Goal: Task Accomplishment & Management: Manage account settings

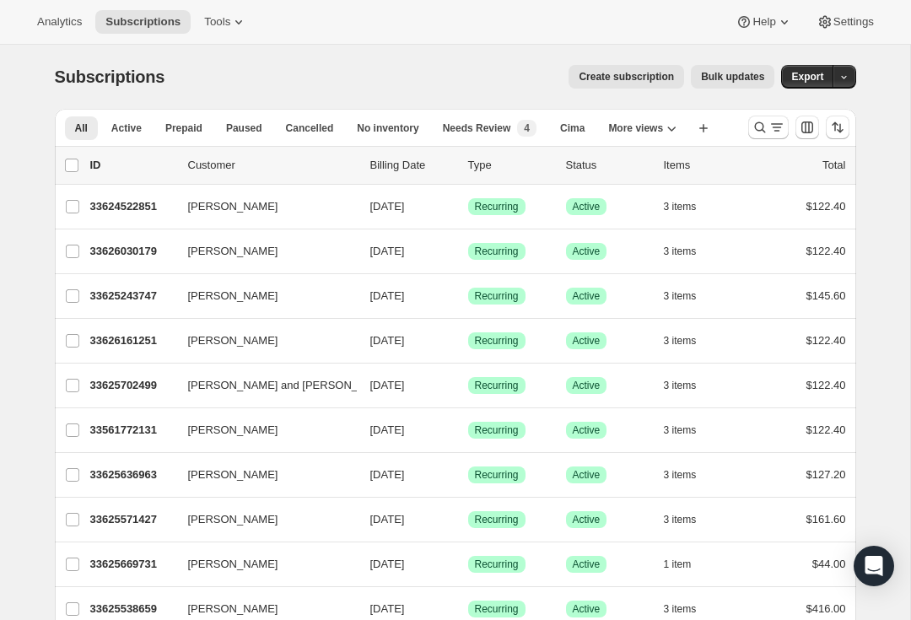
click at [764, 132] on icon "Search and filter results" at bounding box center [760, 127] width 17 height 17
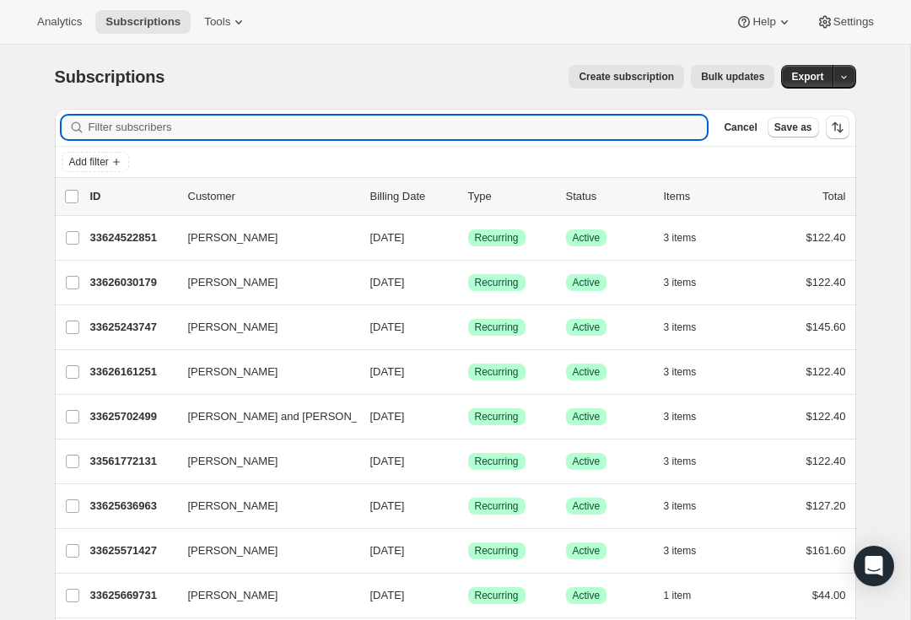
click at [144, 124] on input "Filter subscribers" at bounding box center [398, 128] width 619 height 24
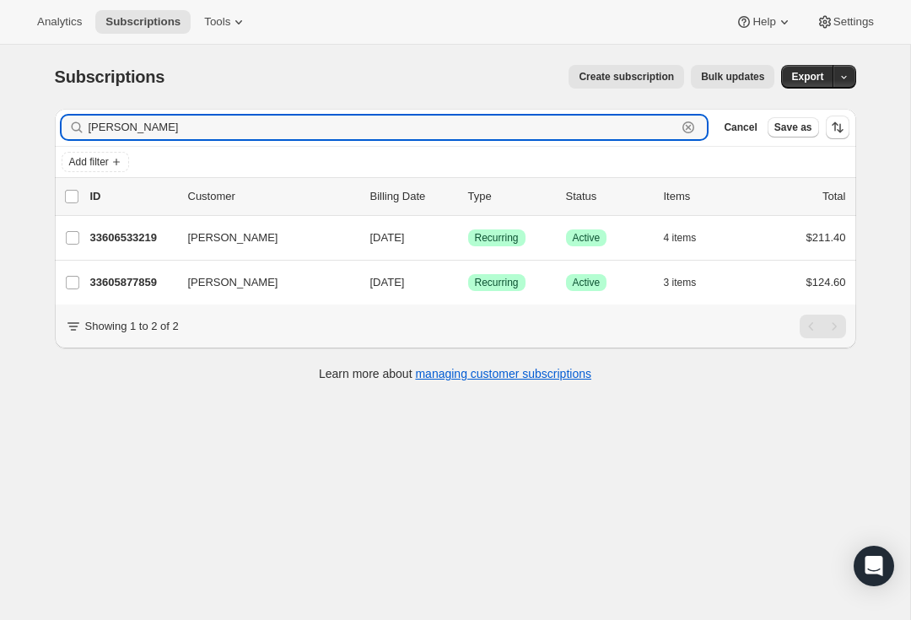
type input "Lio vallet"
click at [124, 238] on p "33606533219" at bounding box center [132, 237] width 84 height 17
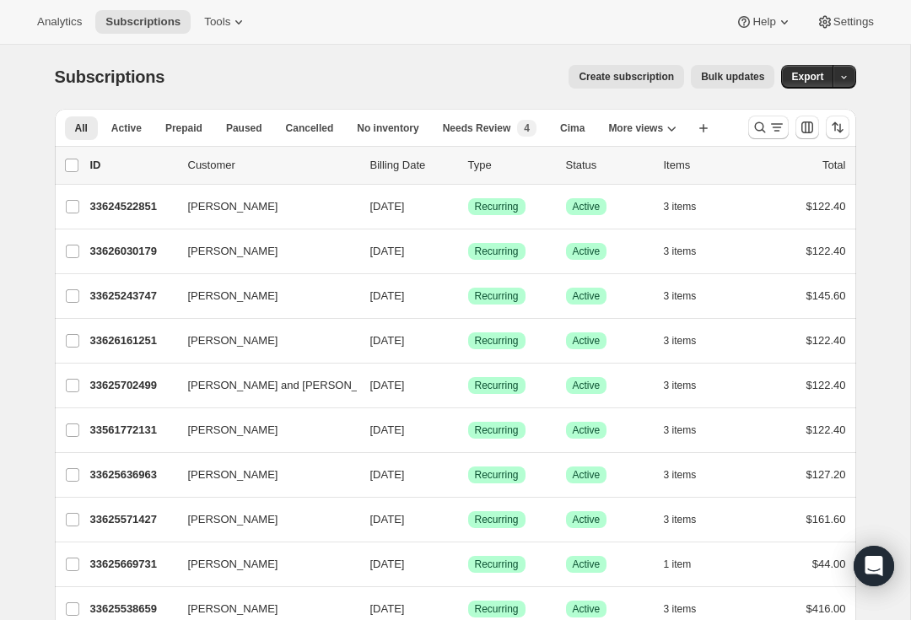
click at [774, 127] on icon "Search and filter results" at bounding box center [776, 127] width 17 height 17
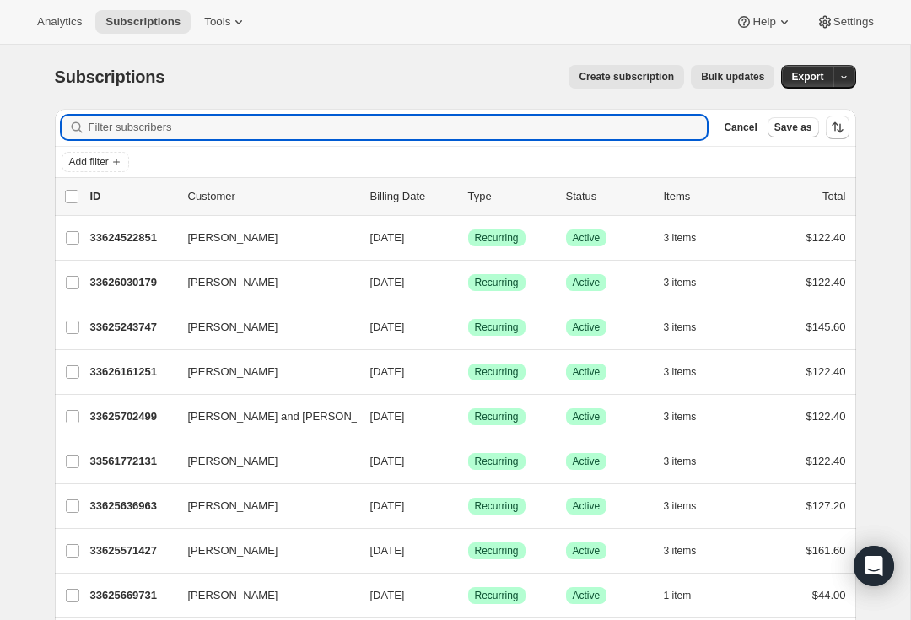
click at [137, 127] on input "Filter subscribers" at bounding box center [398, 128] width 619 height 24
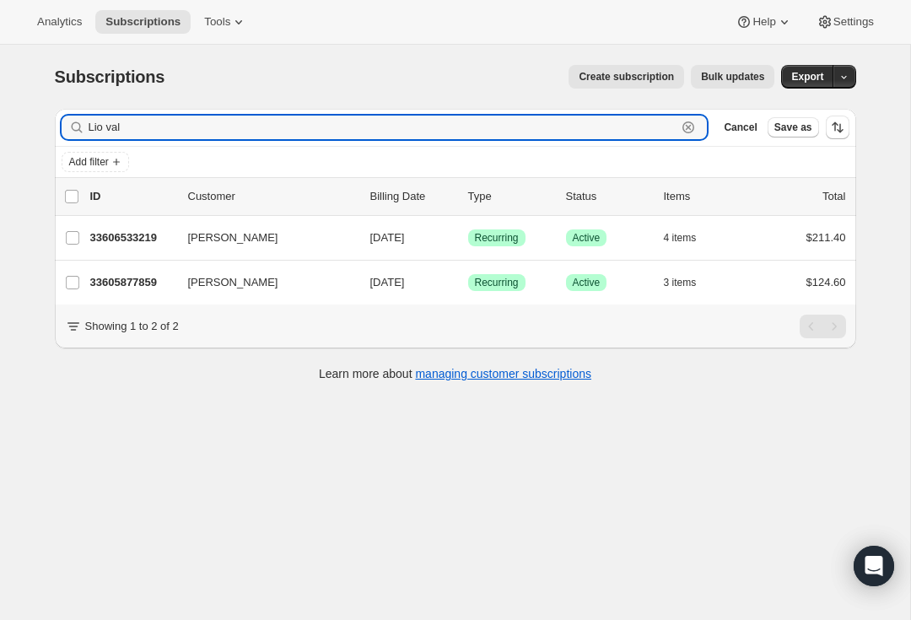
type input "Lio val"
click at [123, 281] on p "33605877859" at bounding box center [132, 282] width 84 height 17
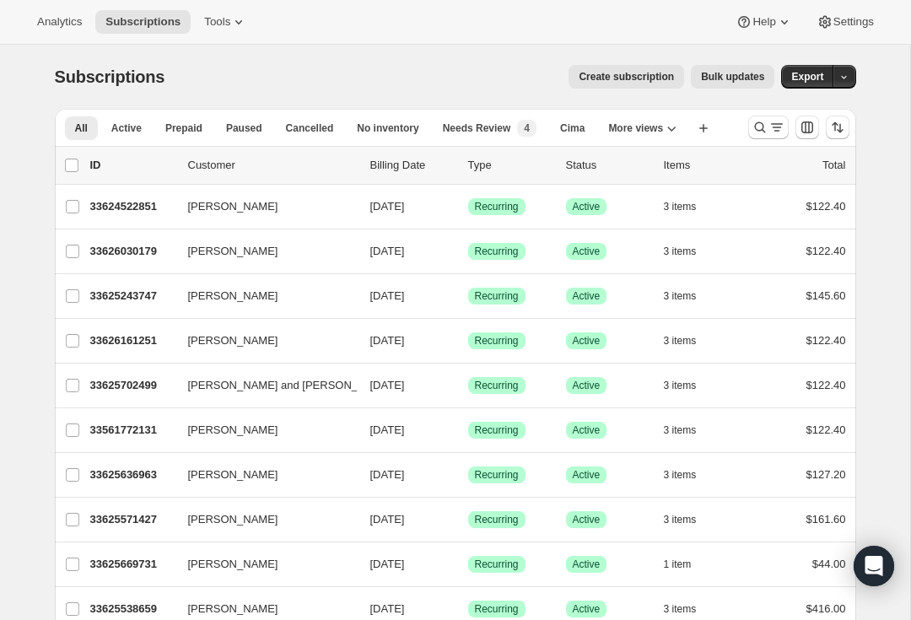
click at [779, 130] on icon "Search and filter results" at bounding box center [776, 127] width 17 height 17
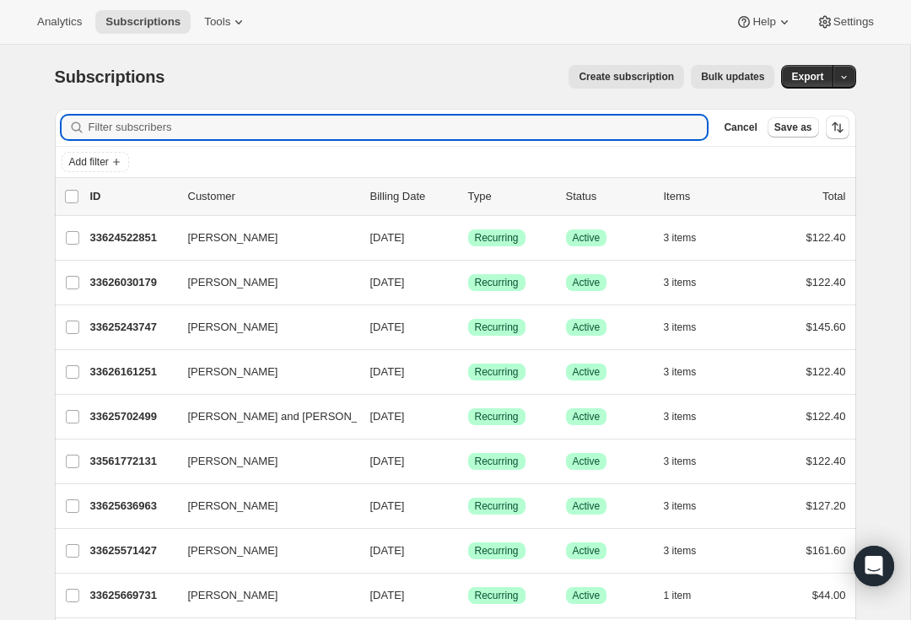
click at [135, 126] on input "Filter subscribers" at bounding box center [398, 128] width 619 height 24
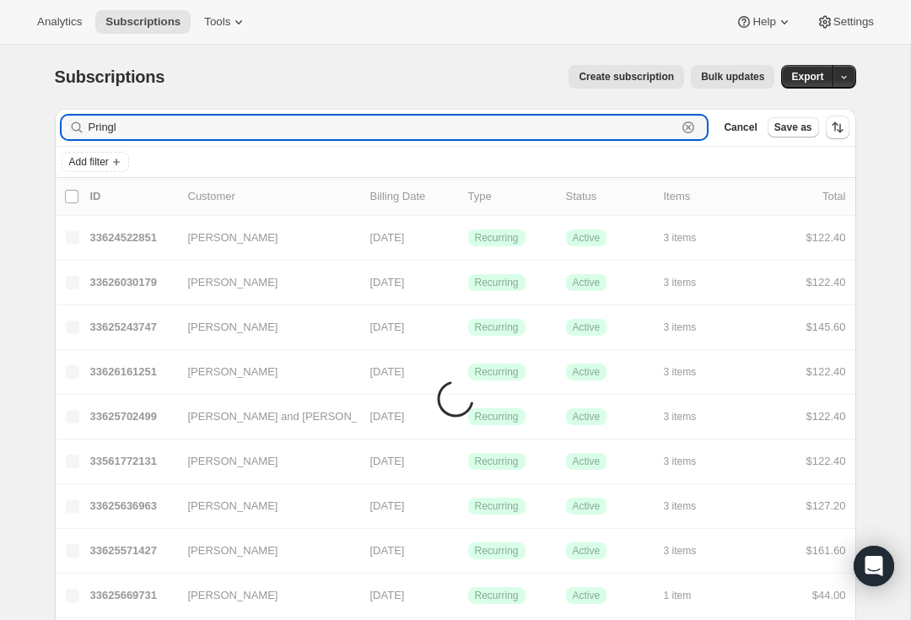
type input "[PERSON_NAME]"
